Goal: Find contact information: Find contact information

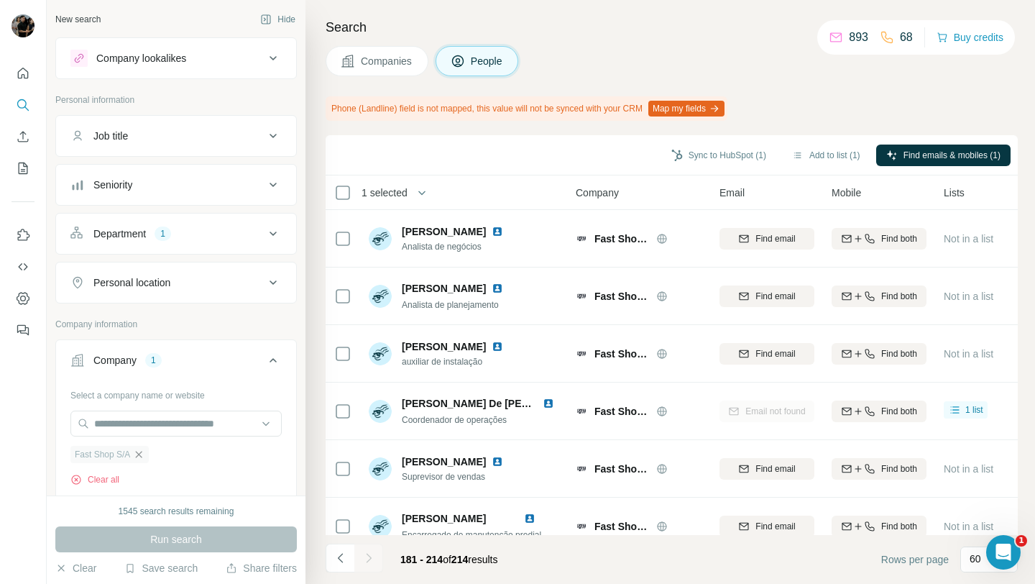
click at [139, 457] on icon "button" at bounding box center [139, 455] width 12 height 12
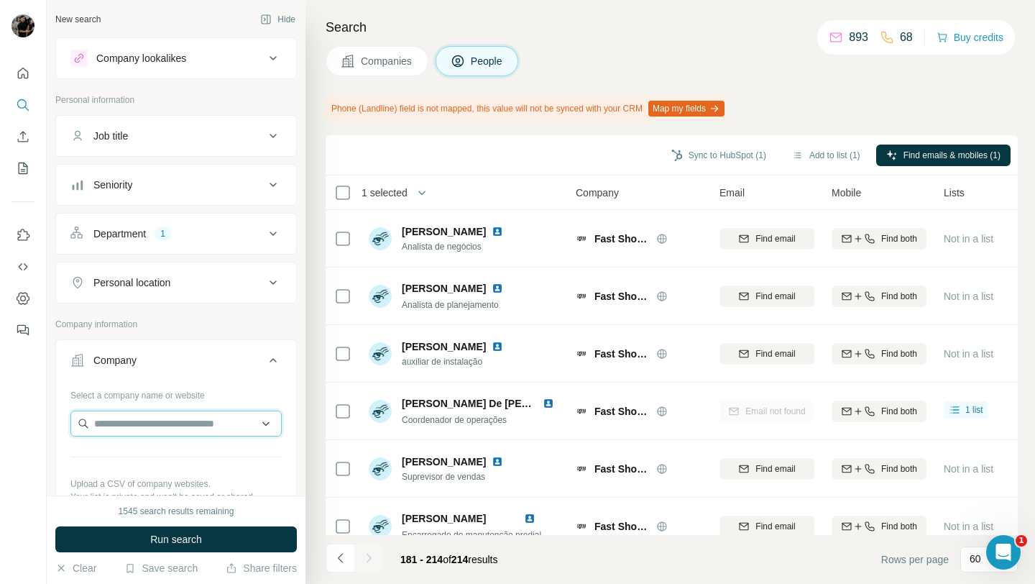
click at [146, 428] on input "text" at bounding box center [175, 424] width 211 height 26
paste input "**********"
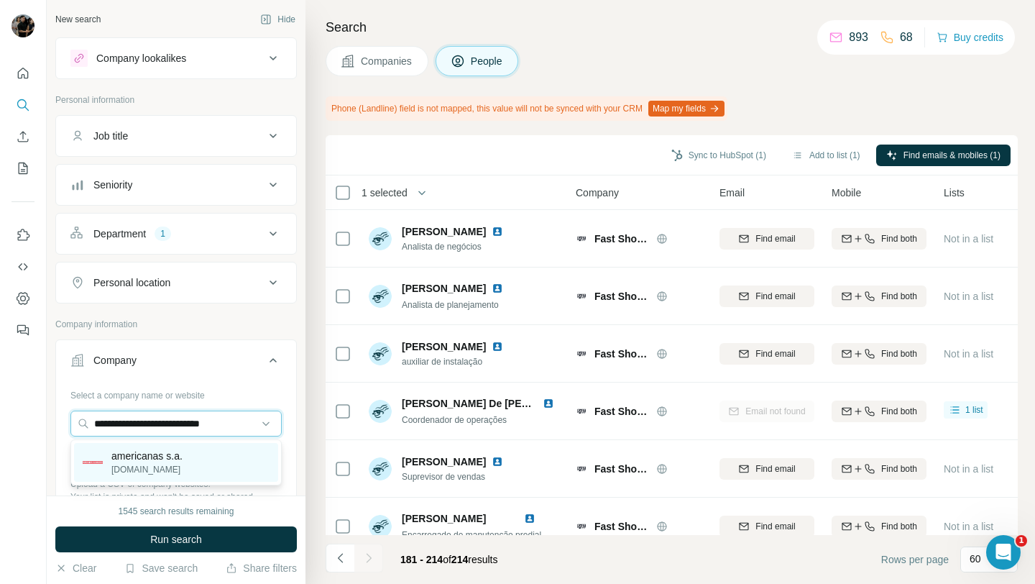
type input "**********"
click at [174, 458] on p "americanas s.a." at bounding box center [146, 456] width 71 height 14
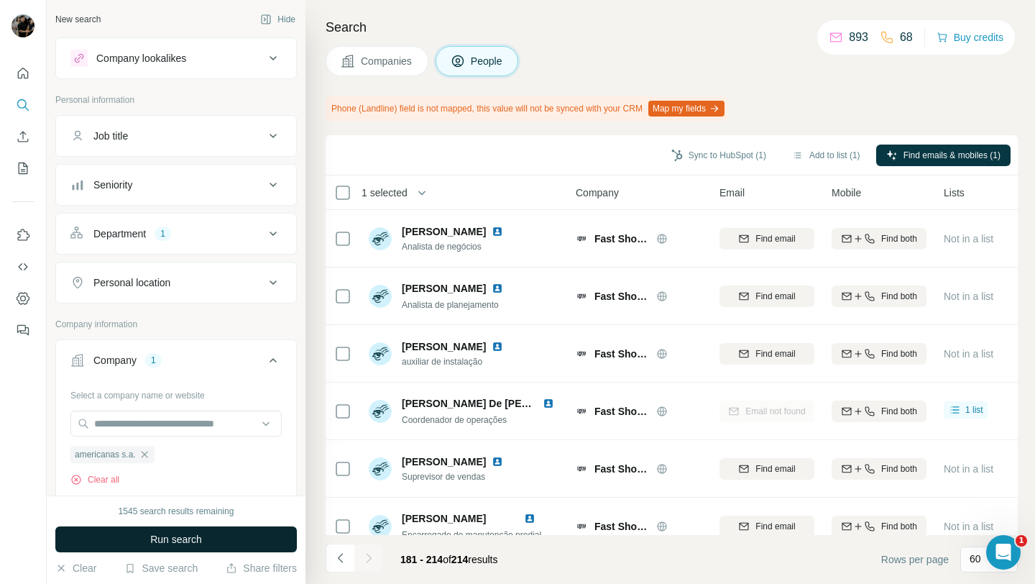
click at [173, 542] on span "Run search" at bounding box center [176, 539] width 52 height 14
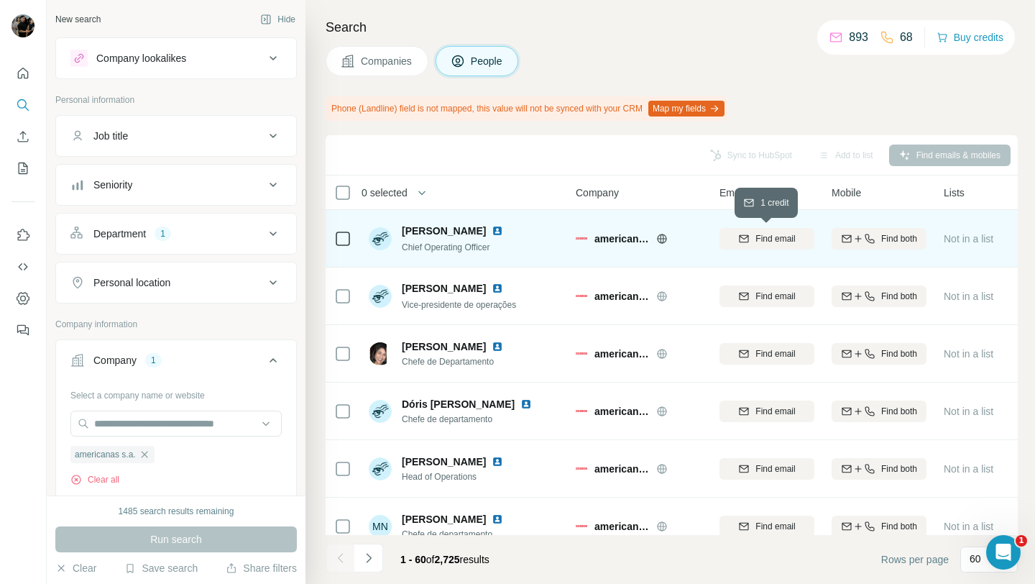
click at [777, 244] on button "Find email" at bounding box center [767, 239] width 95 height 22
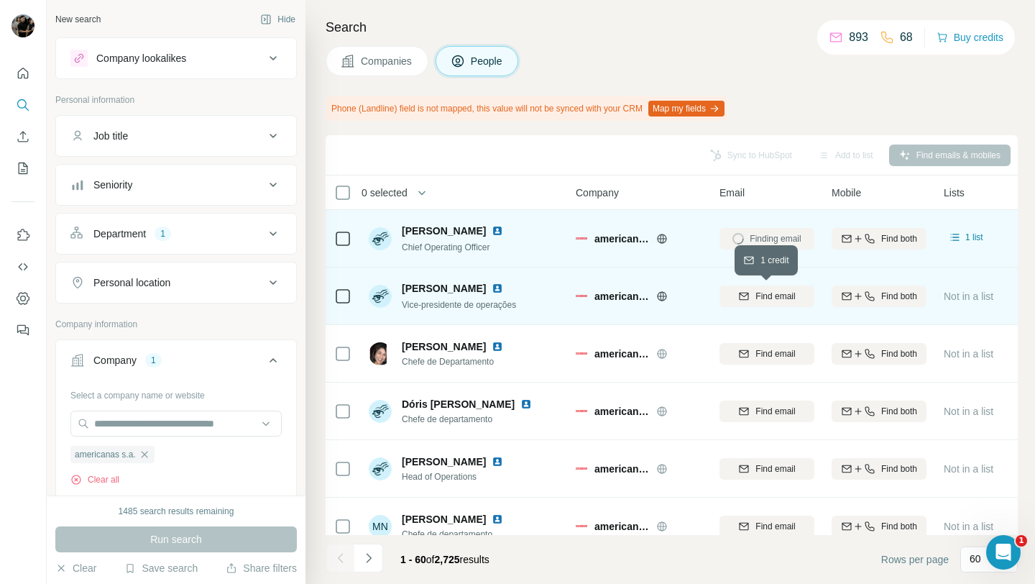
click at [743, 299] on icon "button" at bounding box center [744, 295] width 9 height 7
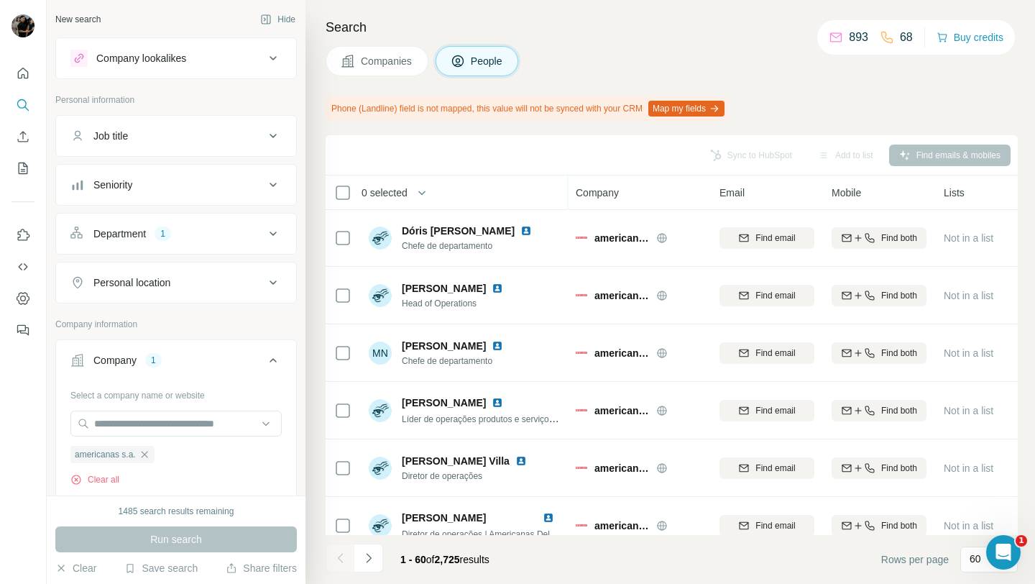
scroll to position [174, 0]
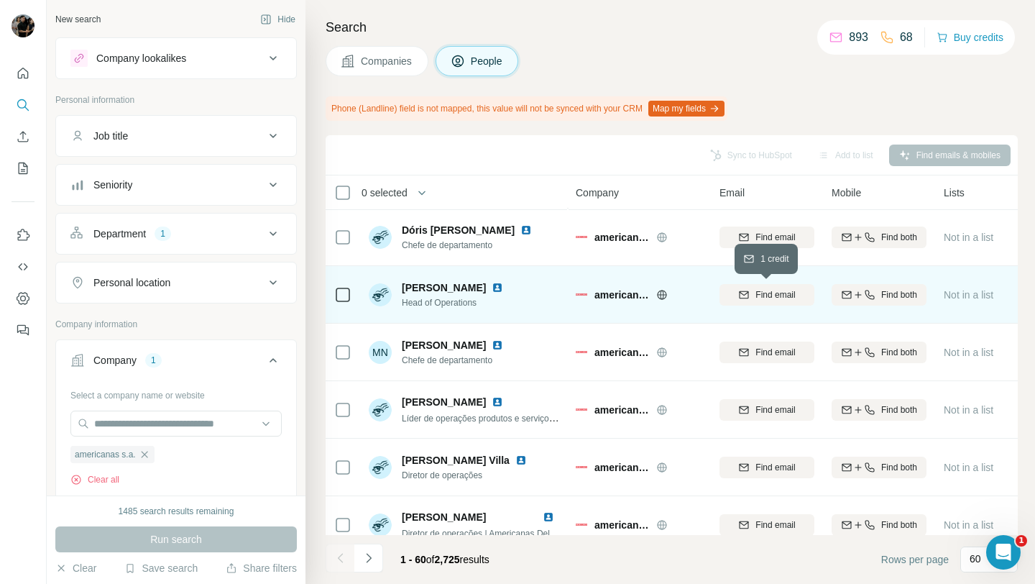
click at [762, 300] on span "Find email" at bounding box center [776, 294] width 40 height 13
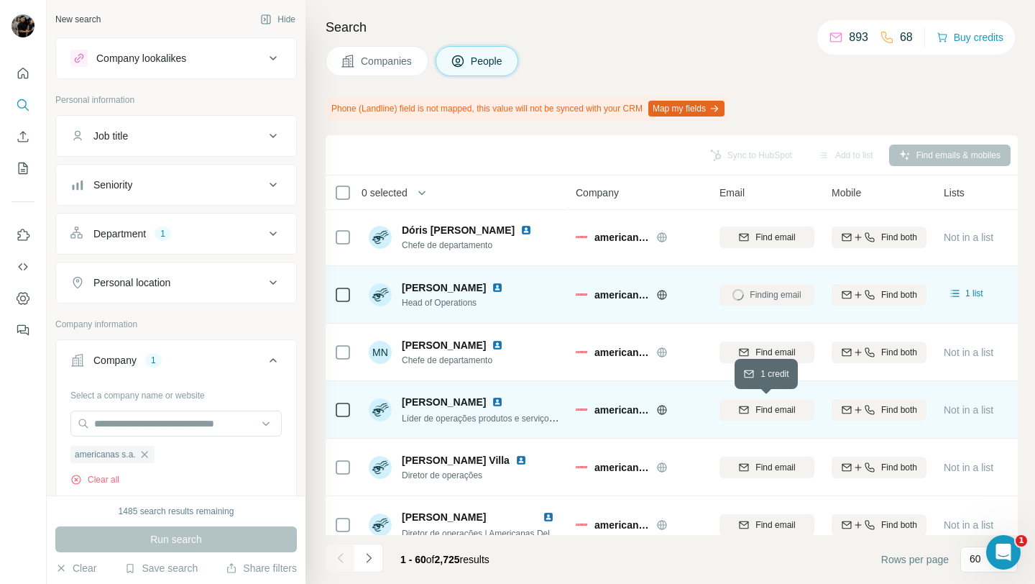
click at [764, 403] on span "Find email" at bounding box center [776, 409] width 40 height 13
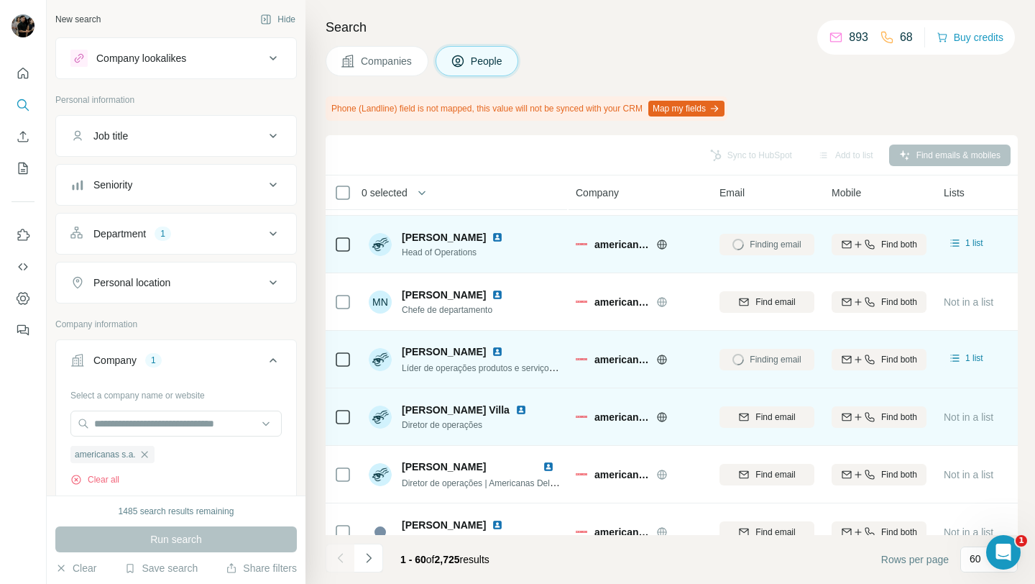
scroll to position [265, 0]
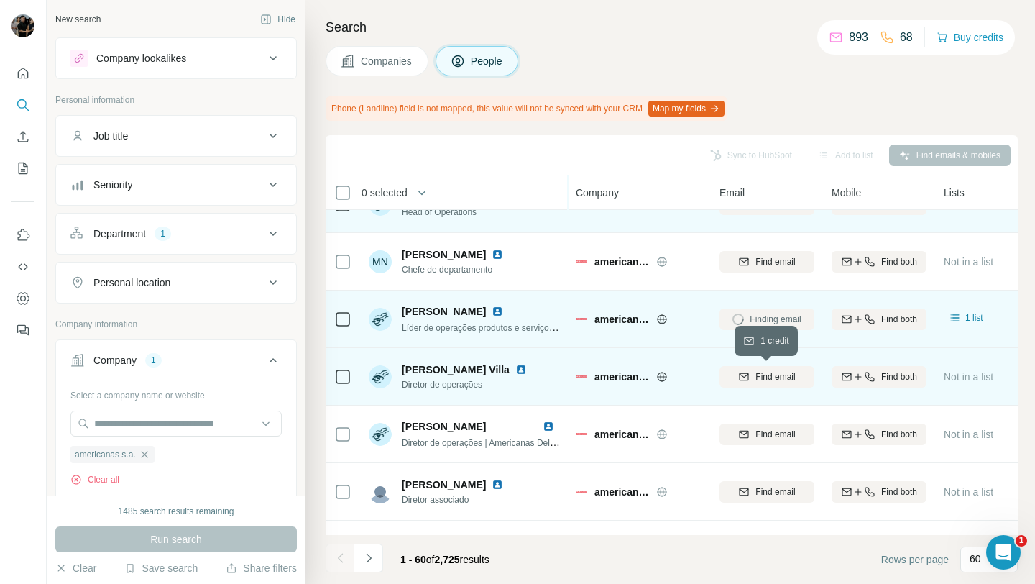
click at [769, 381] on span "Find email" at bounding box center [776, 376] width 40 height 13
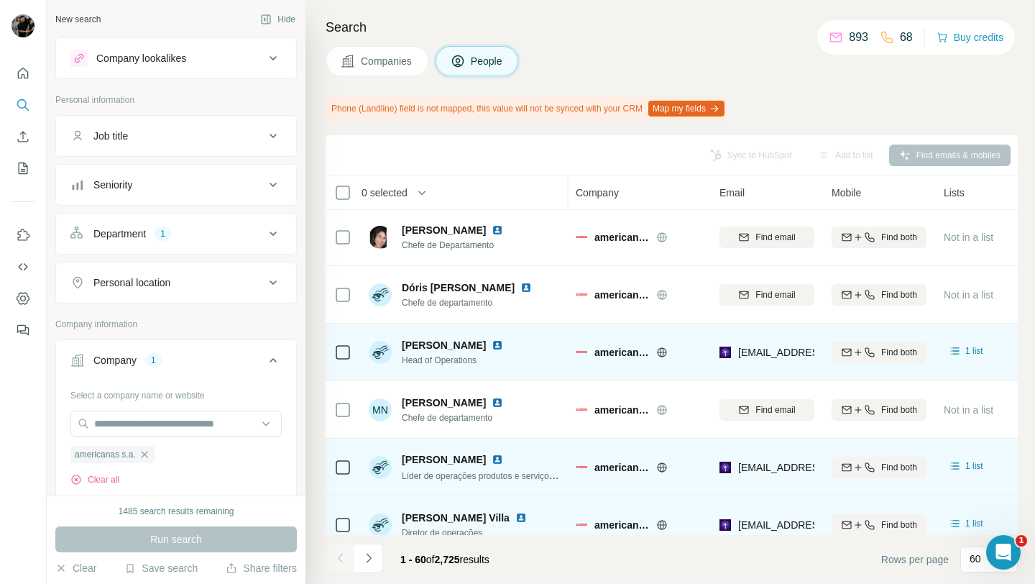
scroll to position [0, 0]
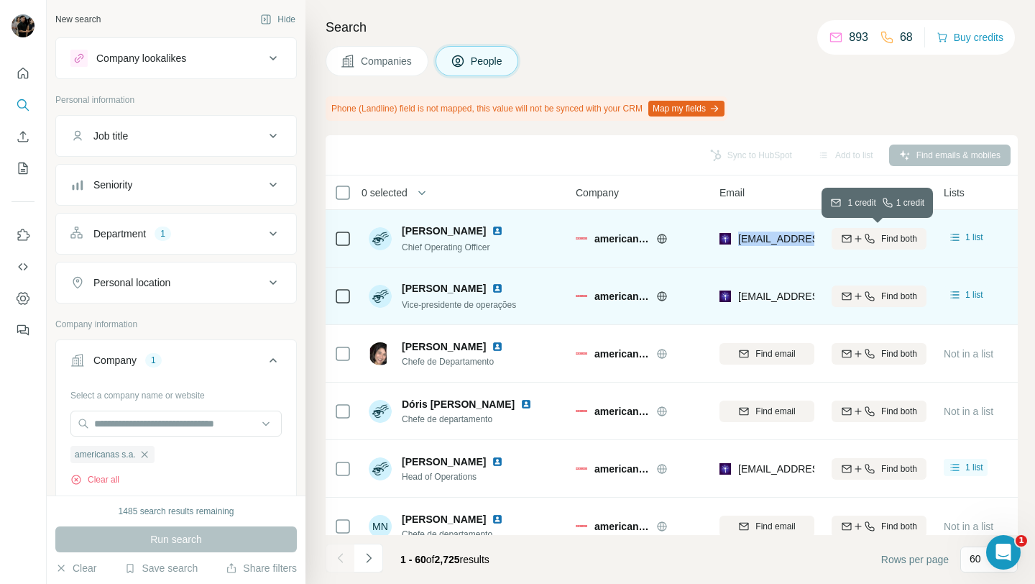
drag, startPoint x: 736, startPoint y: 238, endPoint x: 836, endPoint y: 241, distance: 99.3
click at [0, 0] on tr "[PERSON_NAME] Chief Operating Officer [DEMOGRAPHIC_DATA] s.a. [EMAIL_ADDRESS][D…" at bounding box center [0, 0] width 0 height 0
copy tr "[EMAIL_ADDRESS][DOMAIN_NAME]"
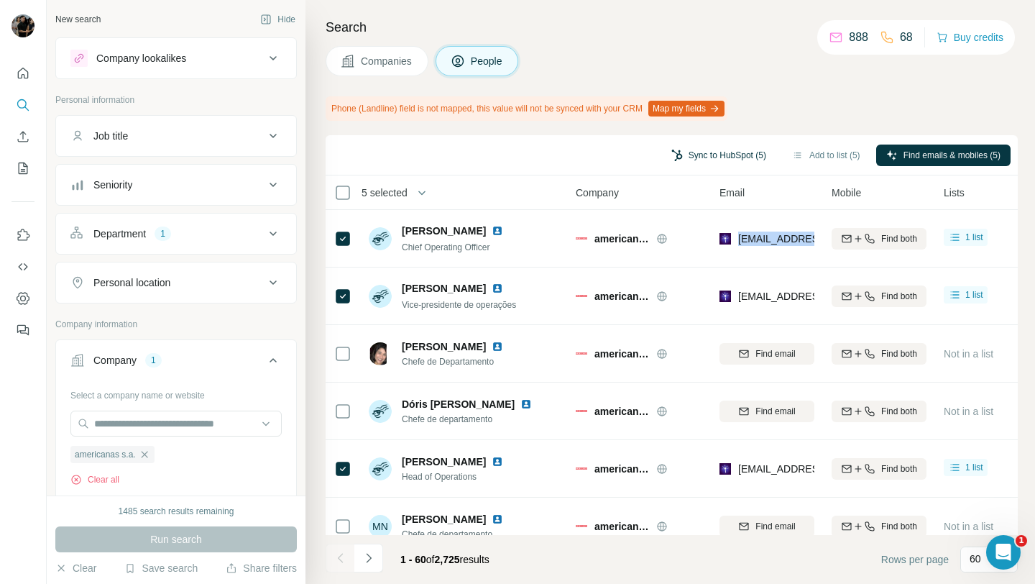
click at [708, 158] on button "Sync to HubSpot (5)" at bounding box center [719, 156] width 115 height 22
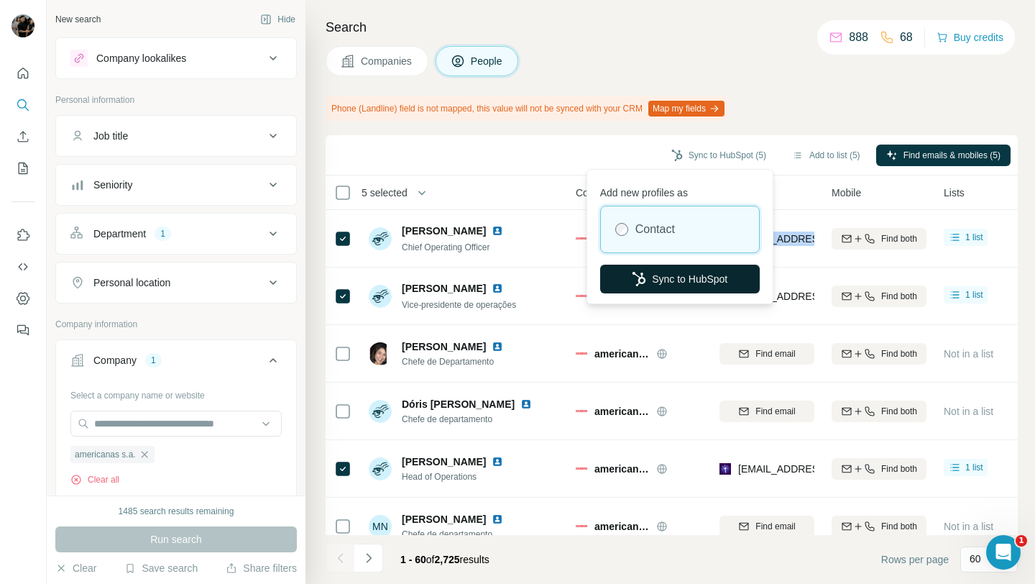
click at [678, 275] on button "Sync to HubSpot" at bounding box center [680, 279] width 160 height 29
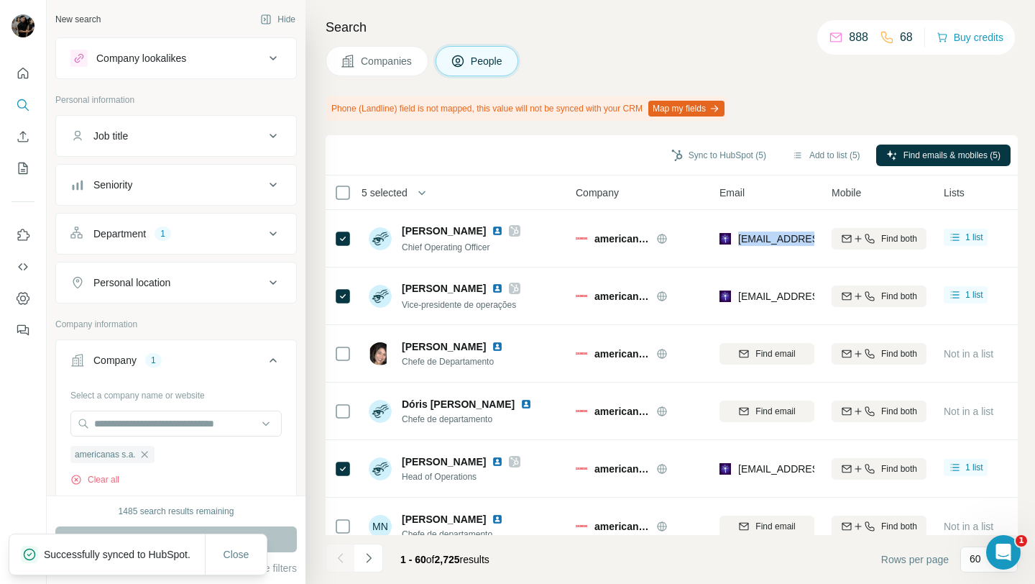
click at [268, 225] on icon at bounding box center [273, 233] width 17 height 17
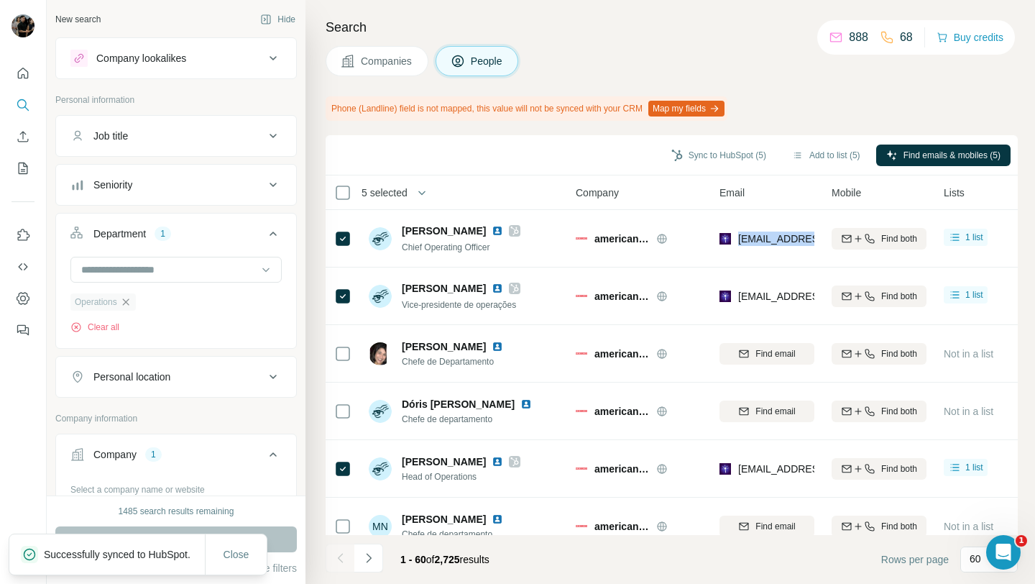
click at [128, 298] on icon "button" at bounding box center [126, 302] width 12 height 12
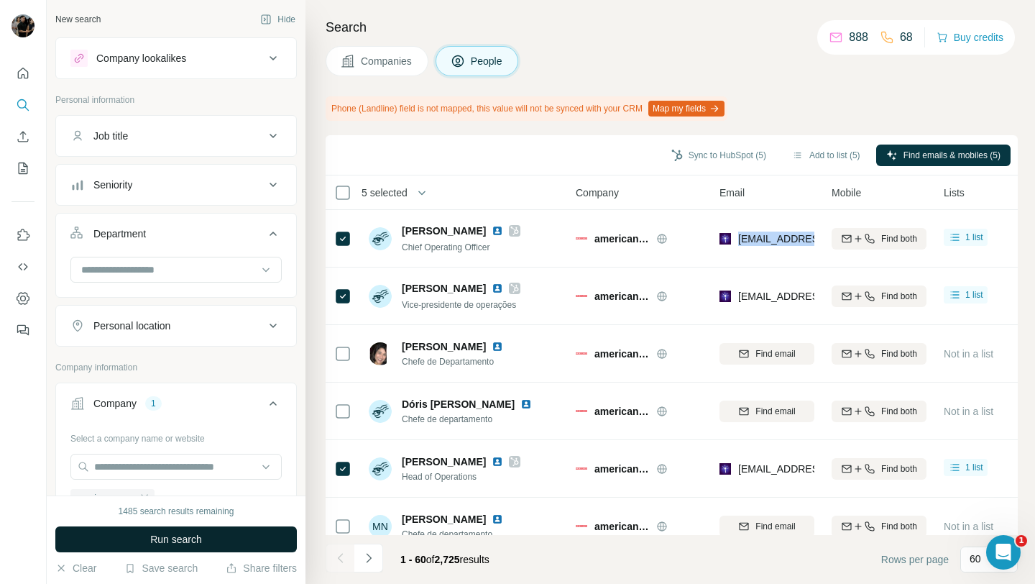
click at [210, 534] on button "Run search" at bounding box center [176, 539] width 242 height 26
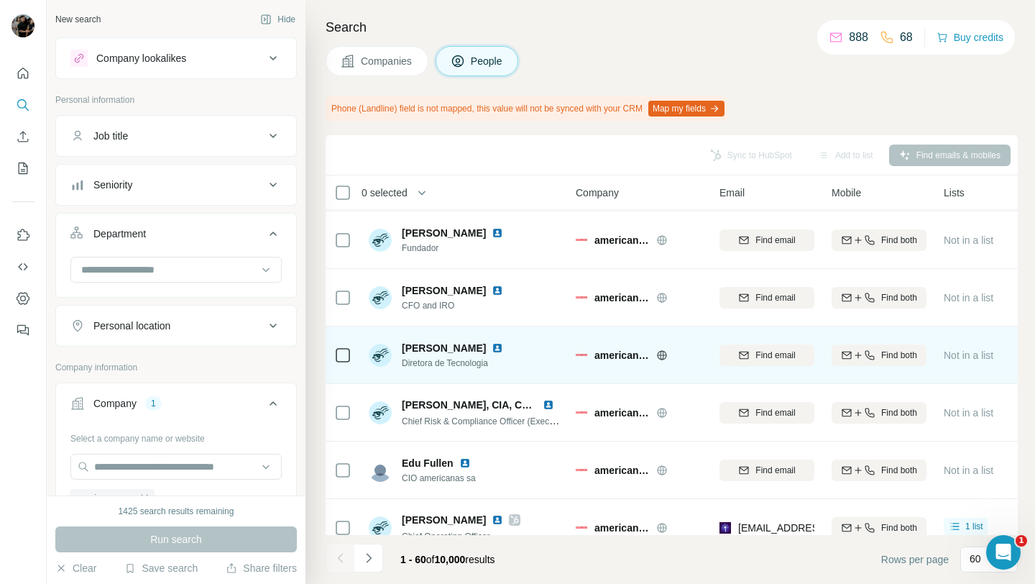
scroll to position [130, 0]
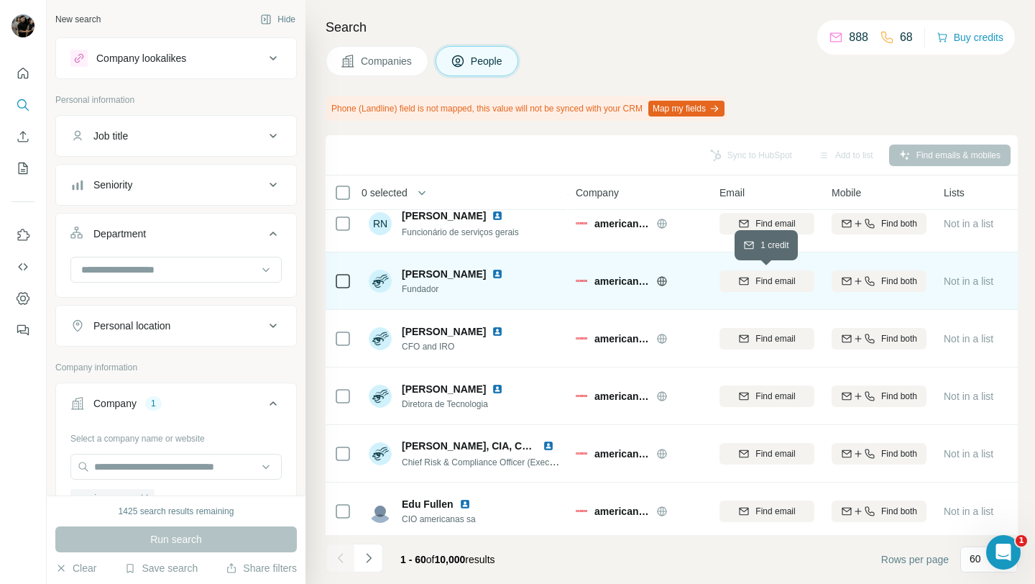
click at [765, 275] on span "Find email" at bounding box center [776, 281] width 40 height 13
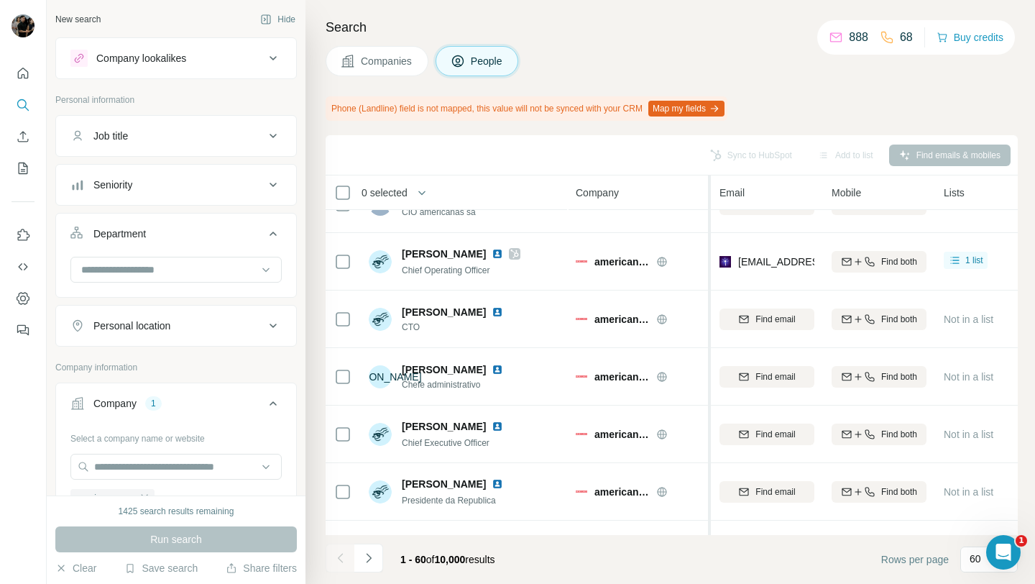
scroll to position [464, 0]
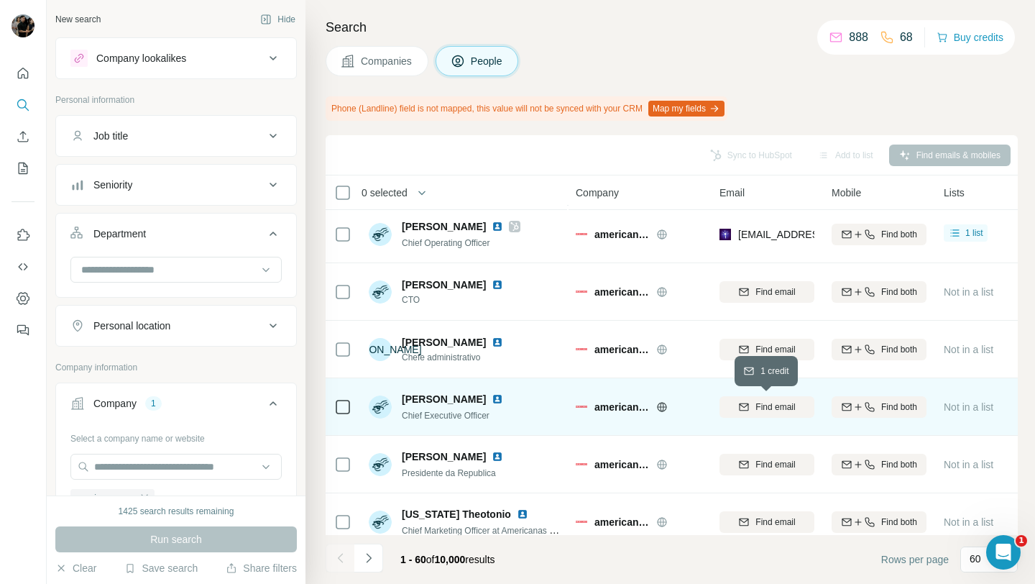
click at [764, 411] on span "Find email" at bounding box center [776, 406] width 40 height 13
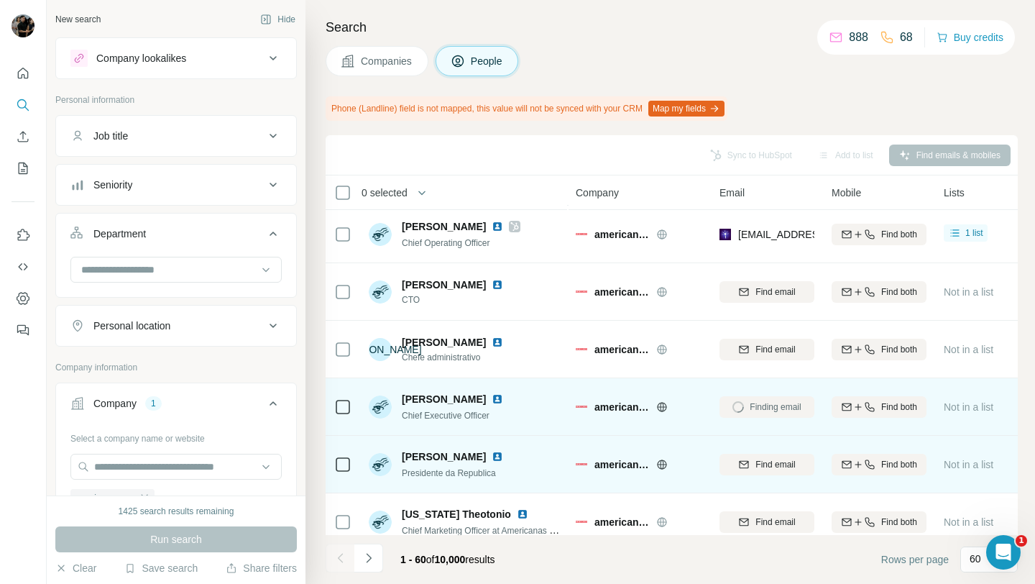
scroll to position [582, 0]
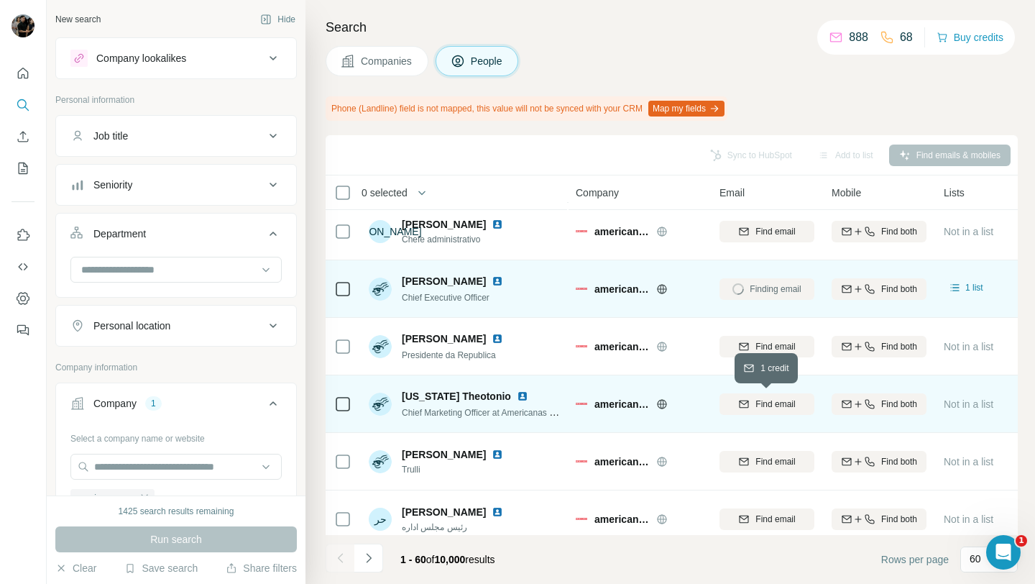
click at [760, 399] on span "Find email" at bounding box center [776, 404] width 40 height 13
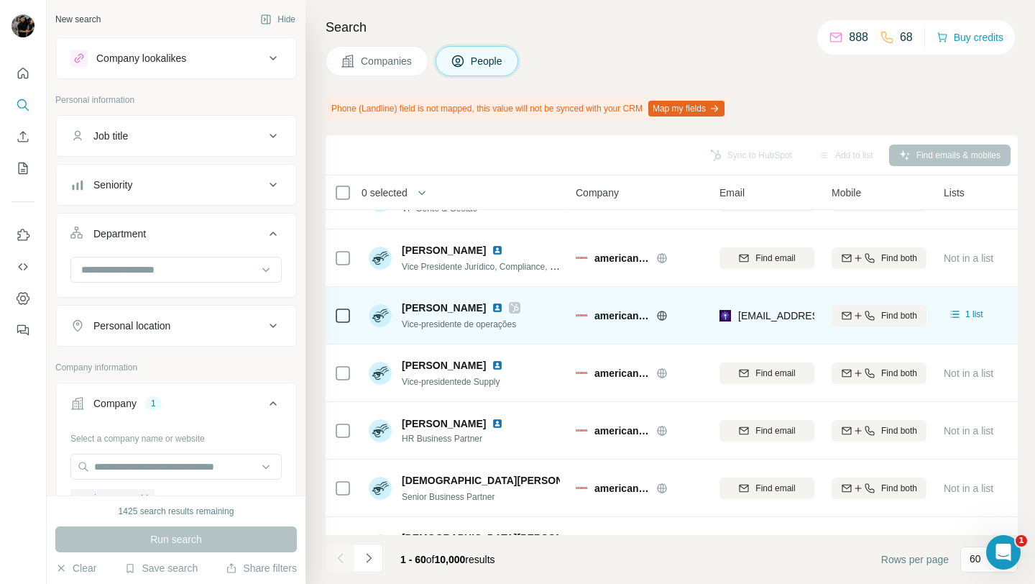
scroll to position [966, 0]
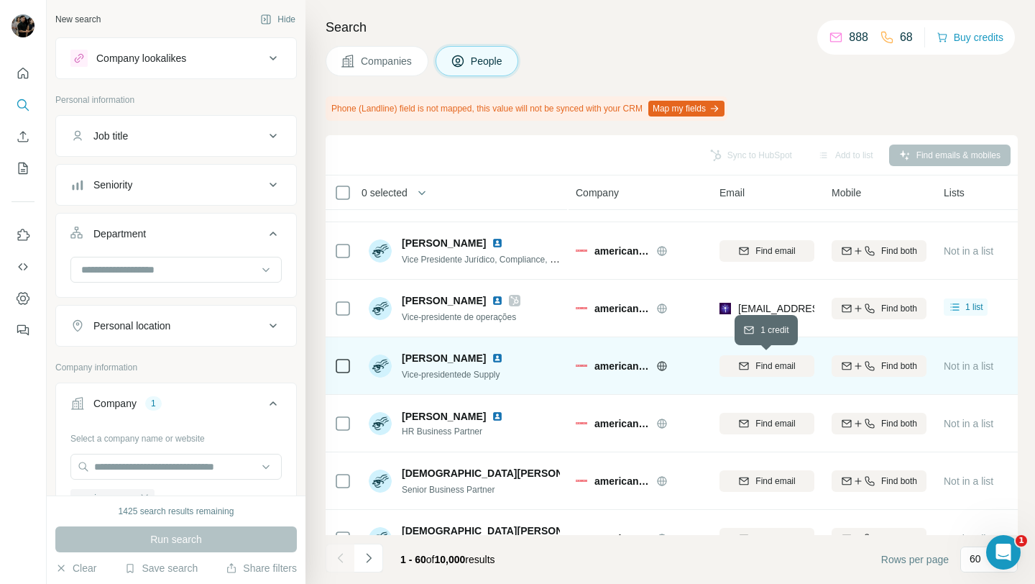
click at [759, 362] on span "Find email" at bounding box center [776, 366] width 40 height 13
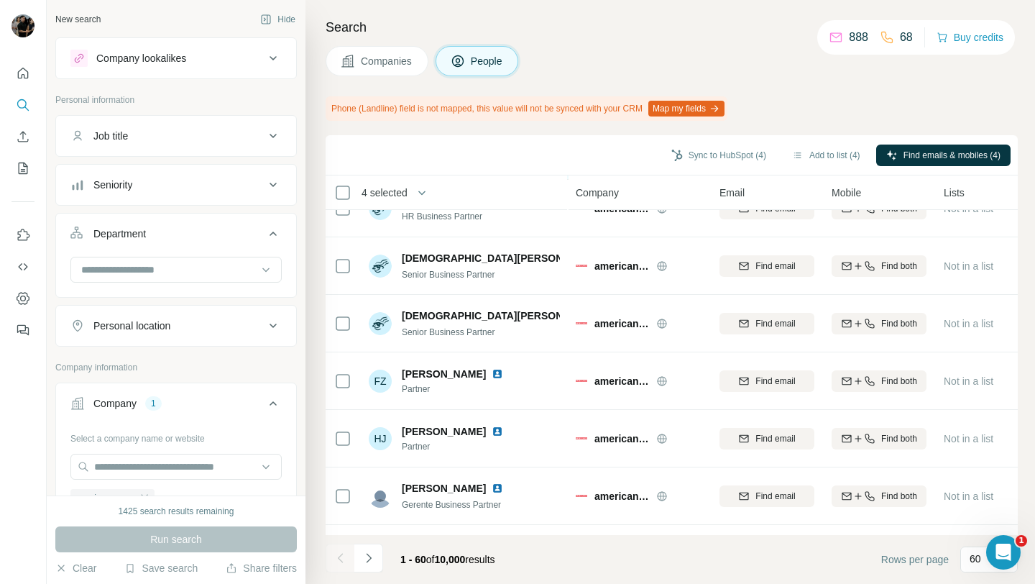
scroll to position [1404, 0]
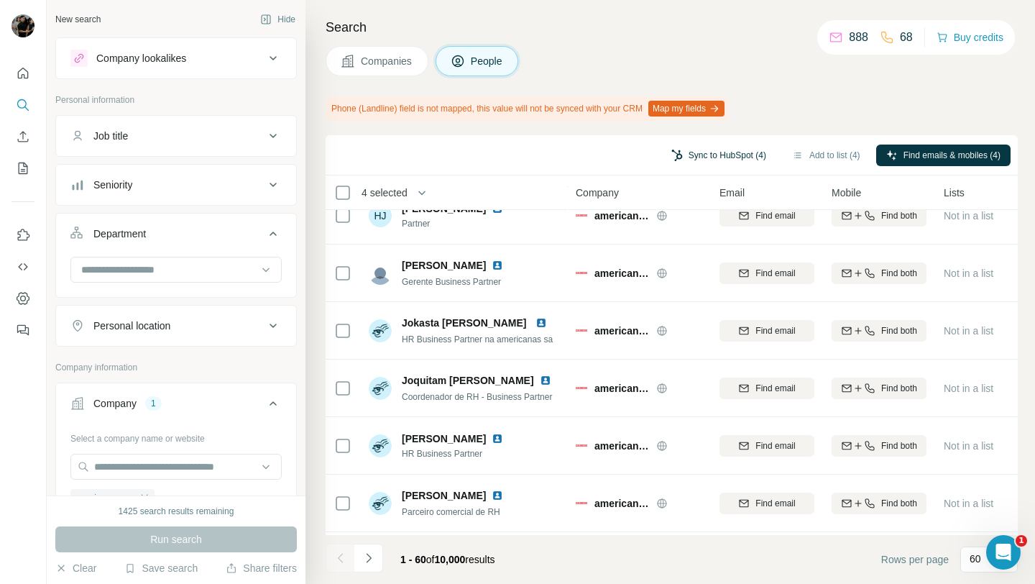
click at [732, 156] on button "Sync to HubSpot (4)" at bounding box center [719, 156] width 115 height 22
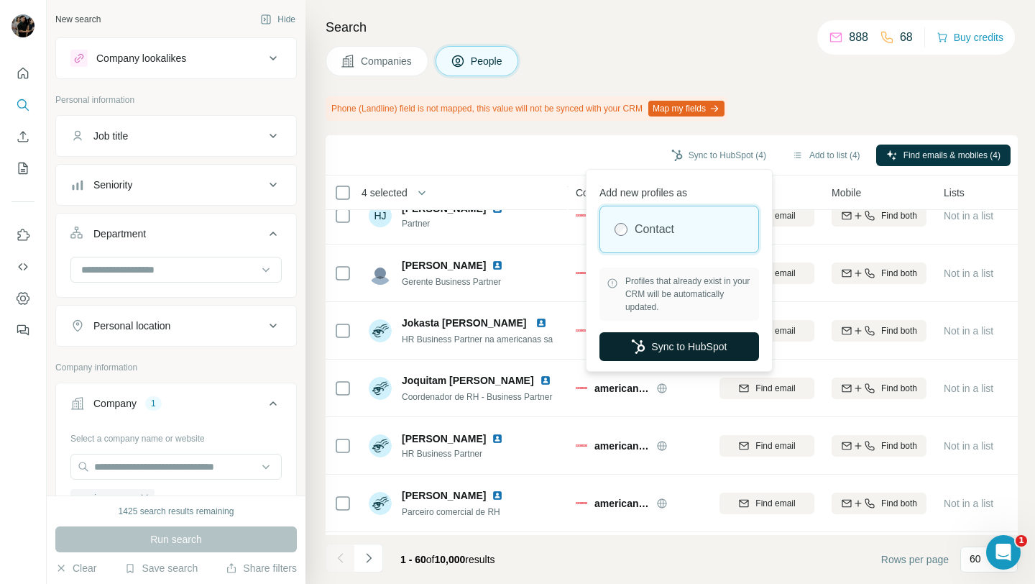
click at [682, 339] on button "Sync to HubSpot" at bounding box center [680, 346] width 160 height 29
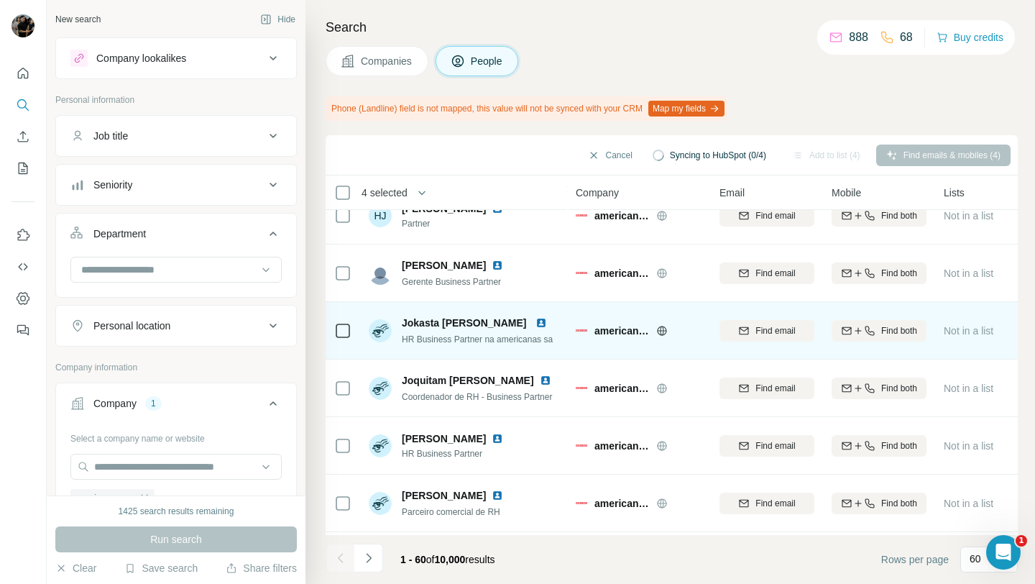
scroll to position [0, 0]
